Goal: Check status: Check status

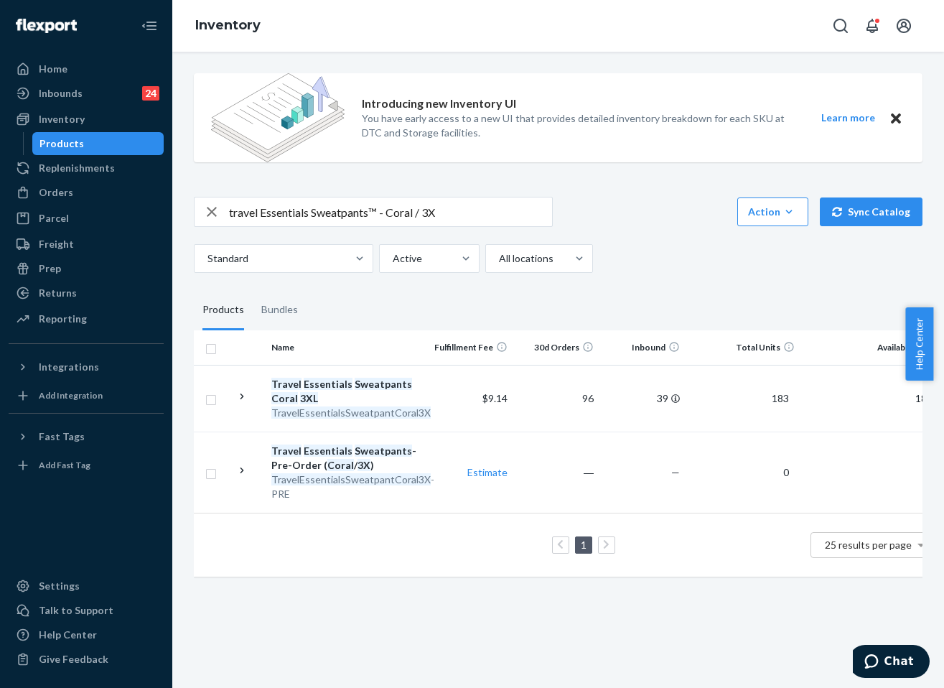
scroll to position [0, 212]
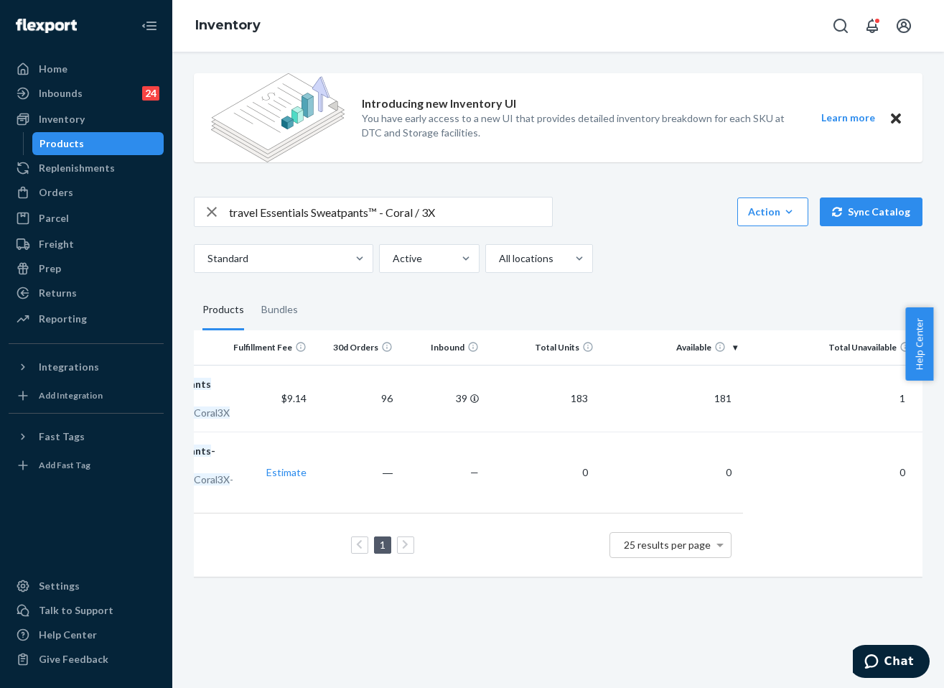
drag, startPoint x: 74, startPoint y: 127, endPoint x: 76, endPoint y: 155, distance: 28.1
click at [73, 127] on div "Inventory" at bounding box center [86, 119] width 152 height 20
click at [73, 187] on div "Orders" at bounding box center [86, 192] width 152 height 20
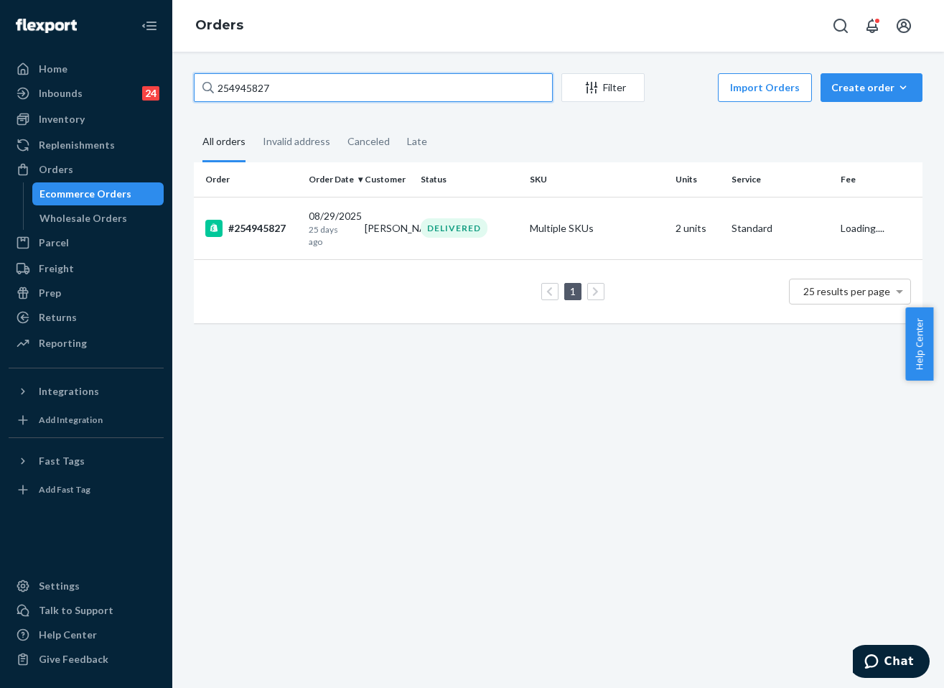
click at [428, 98] on input "254945827" at bounding box center [373, 87] width 359 height 29
paste input "#25528196"
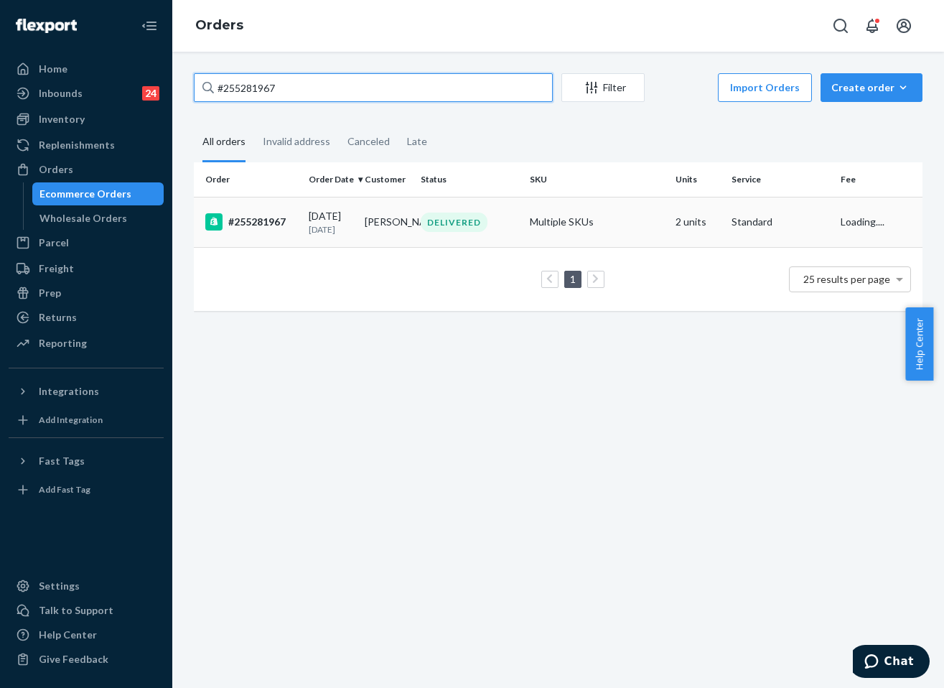
type input "#255281967"
click at [472, 214] on div "DELIVERED" at bounding box center [454, 221] width 67 height 19
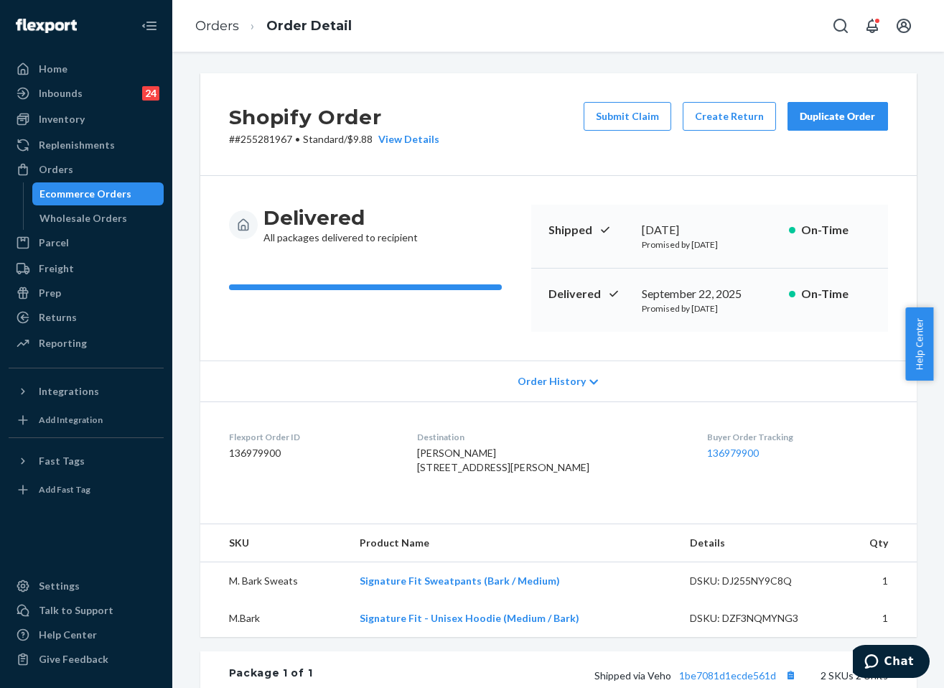
click at [708, 296] on div "September 22, 2025" at bounding box center [710, 294] width 136 height 17
click at [707, 296] on div "September 22, 2025" at bounding box center [710, 294] width 136 height 17
click at [706, 296] on div "September 22, 2025" at bounding box center [710, 294] width 136 height 17
copy div "September 22, 2025"
click at [711, 456] on link "136979900" at bounding box center [733, 452] width 52 height 12
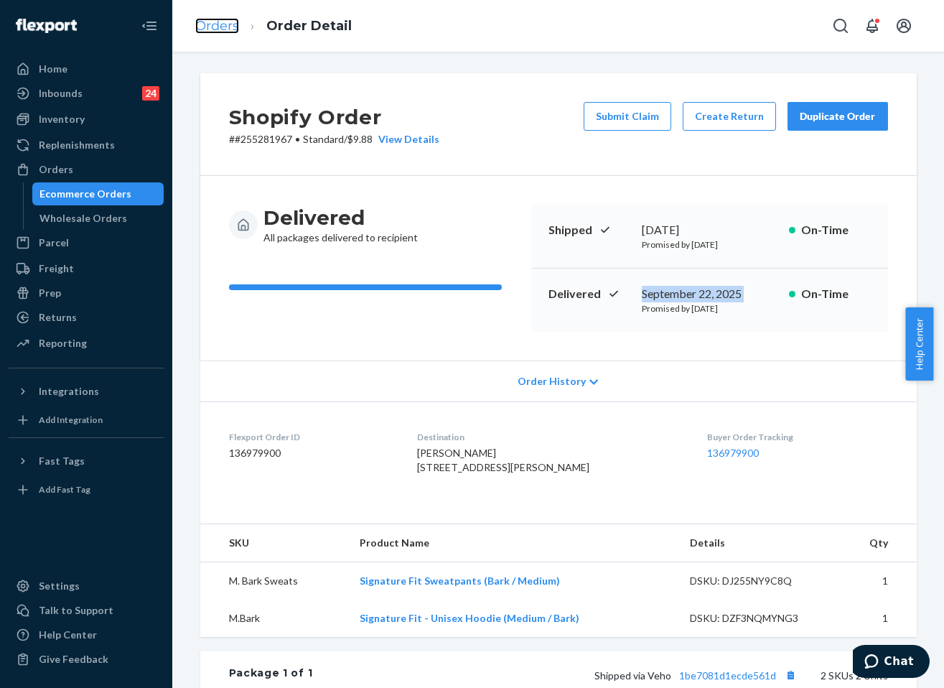
click at [215, 24] on link "Orders" at bounding box center [217, 26] width 44 height 16
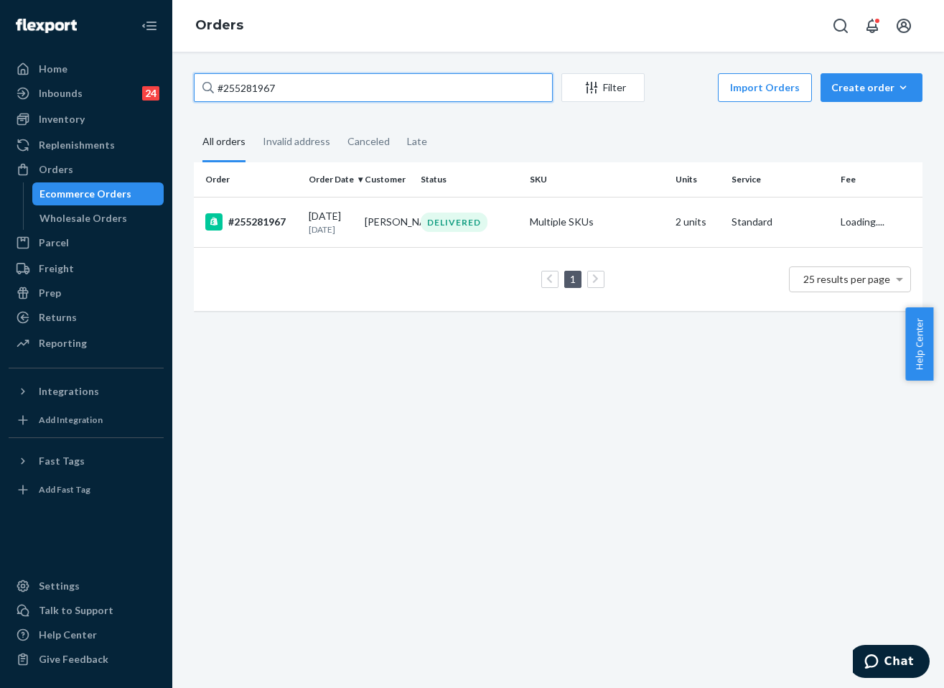
click at [282, 78] on input "#255281967" at bounding box center [373, 87] width 359 height 29
paste input "253988456"
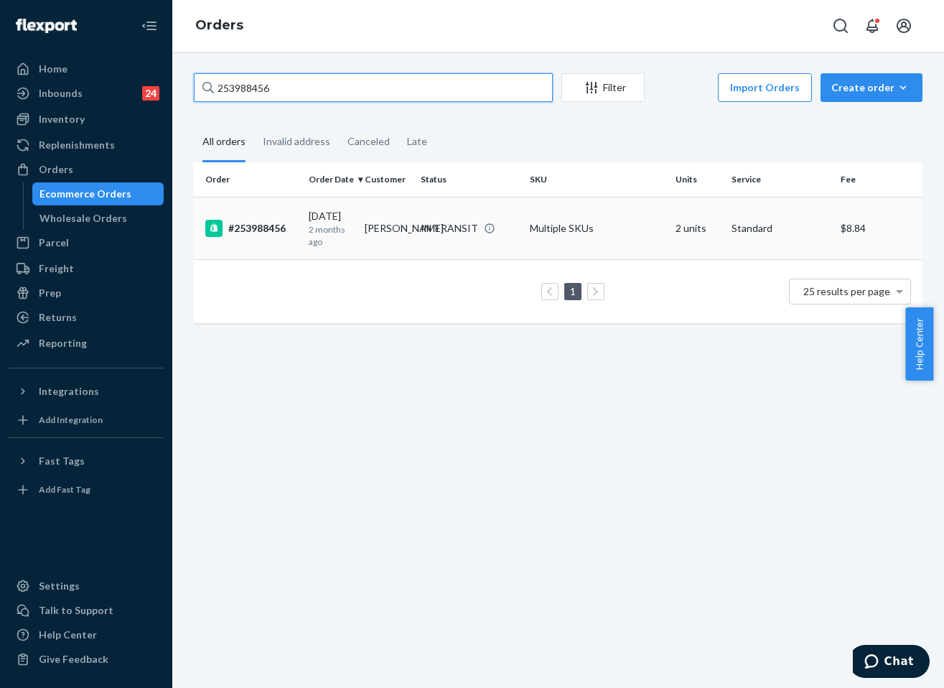
type input "253988456"
click at [423, 222] on div "IN TRANSIT" at bounding box center [449, 228] width 57 height 14
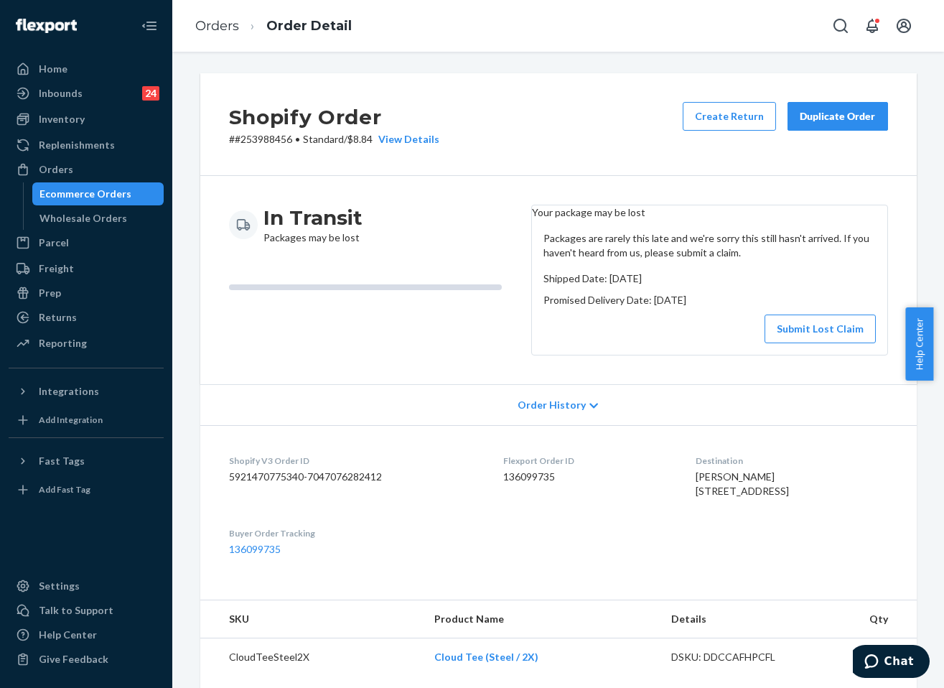
click at [240, 15] on ol "Orders Order Detail" at bounding box center [273, 26] width 179 height 42
click at [237, 22] on link "Orders" at bounding box center [217, 26] width 44 height 16
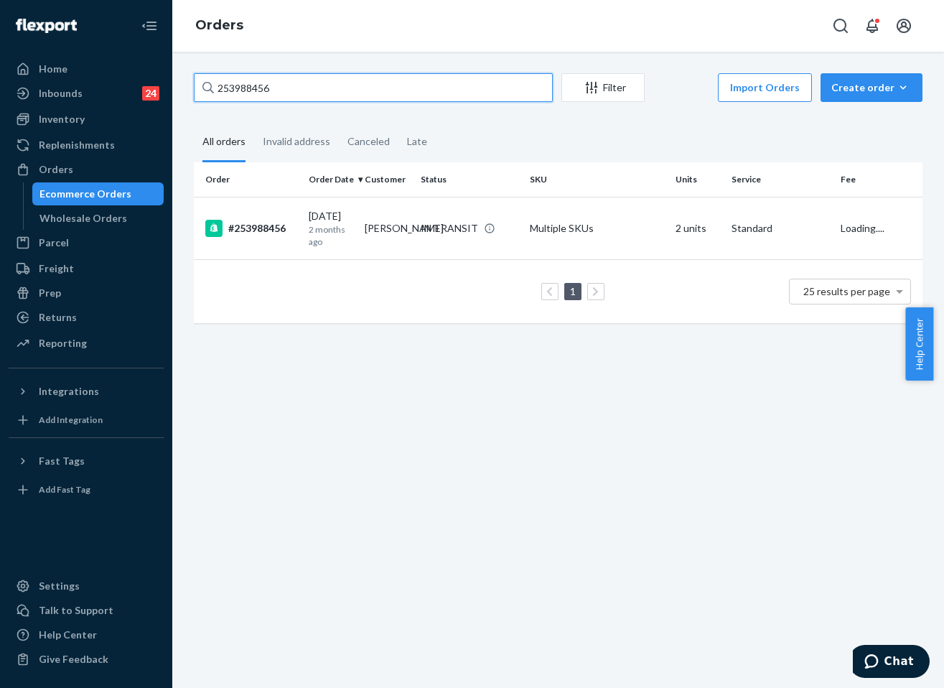
click at [357, 75] on input "253988456" at bounding box center [373, 87] width 359 height 29
paste input "675192"
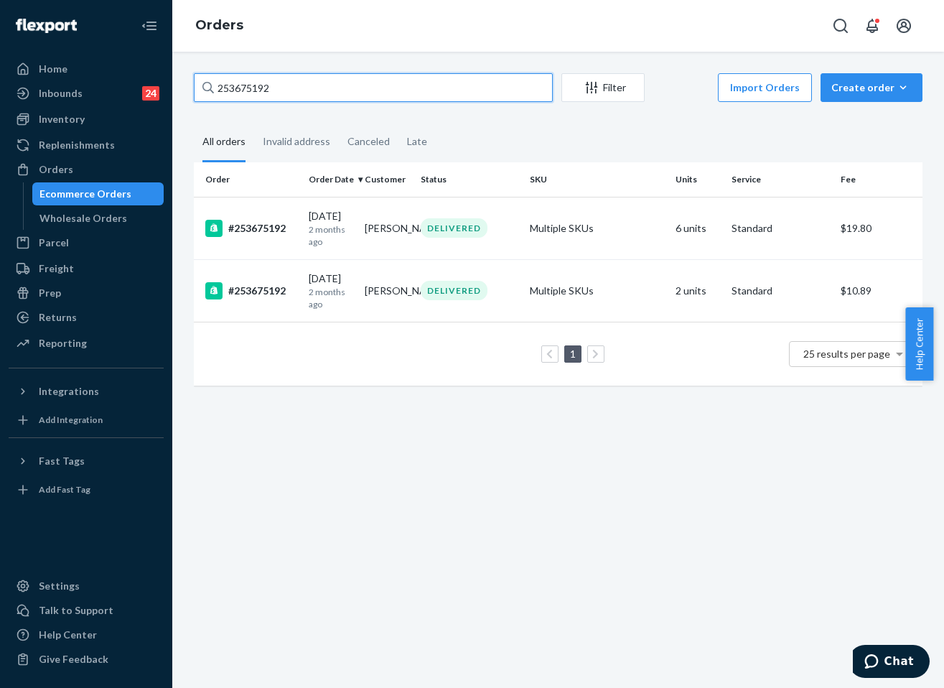
type input "253675192"
click at [415, 248] on td "DELIVERED" at bounding box center [469, 228] width 109 height 62
